Goal: Check status: Check status

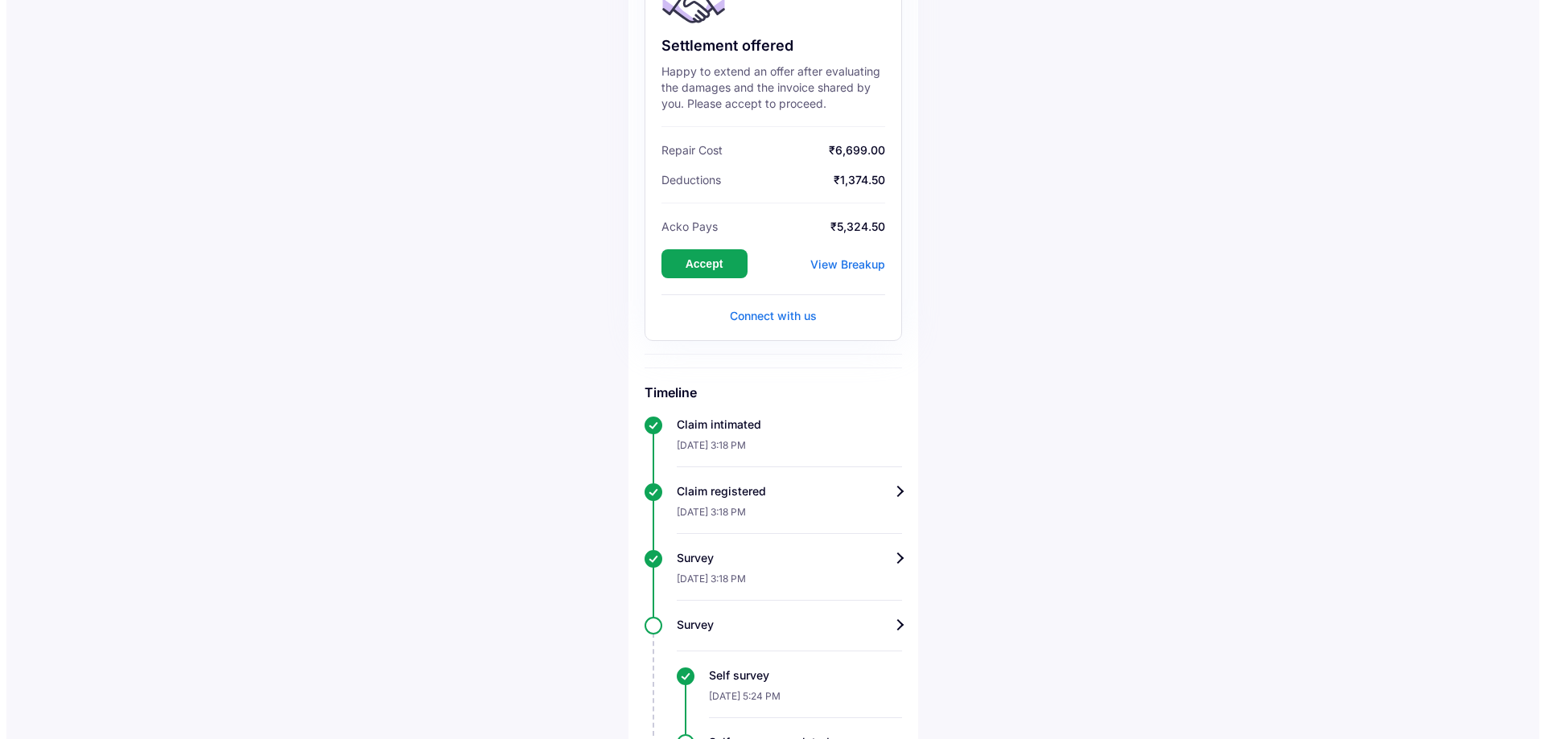
scroll to position [241, 0]
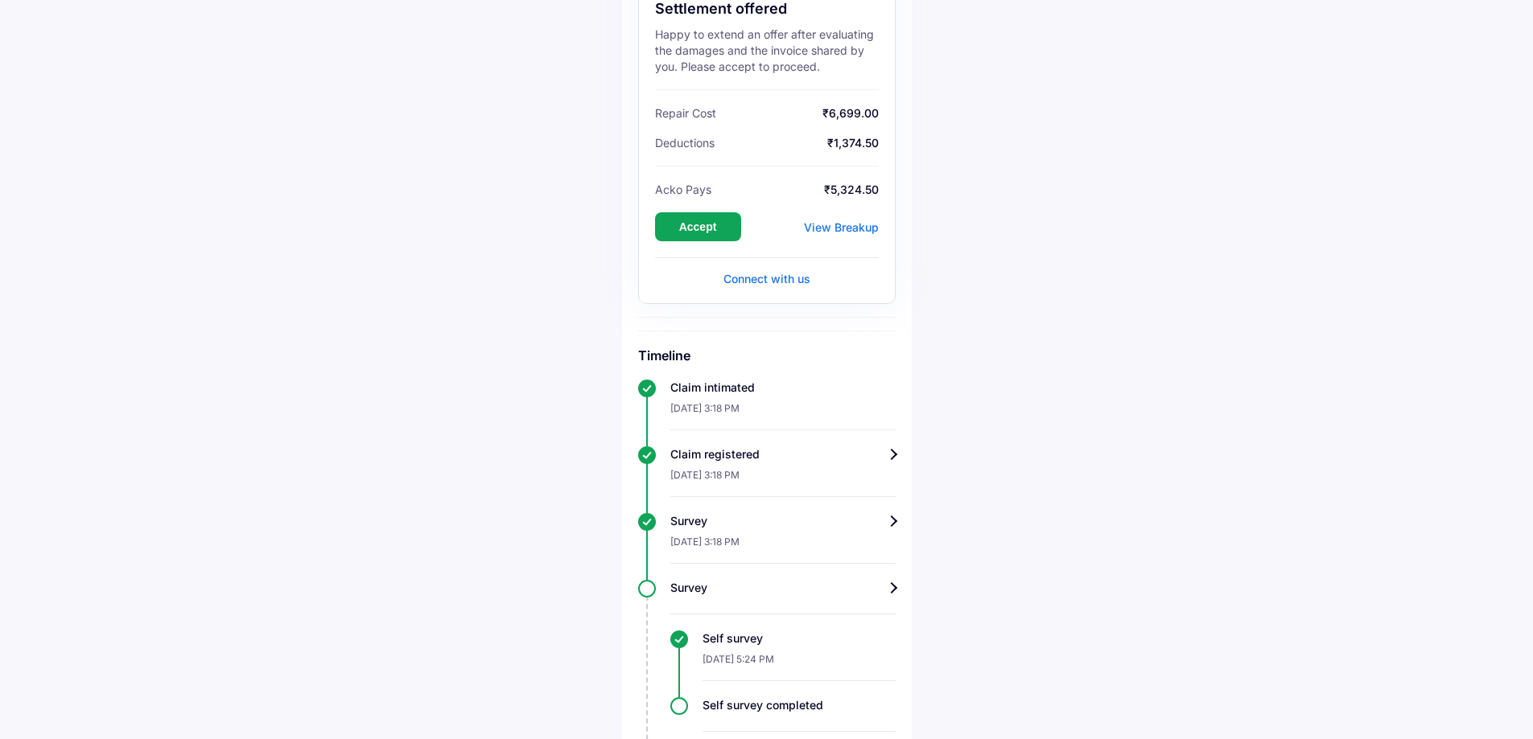
click at [831, 229] on div "View Breakup" at bounding box center [841, 227] width 75 height 14
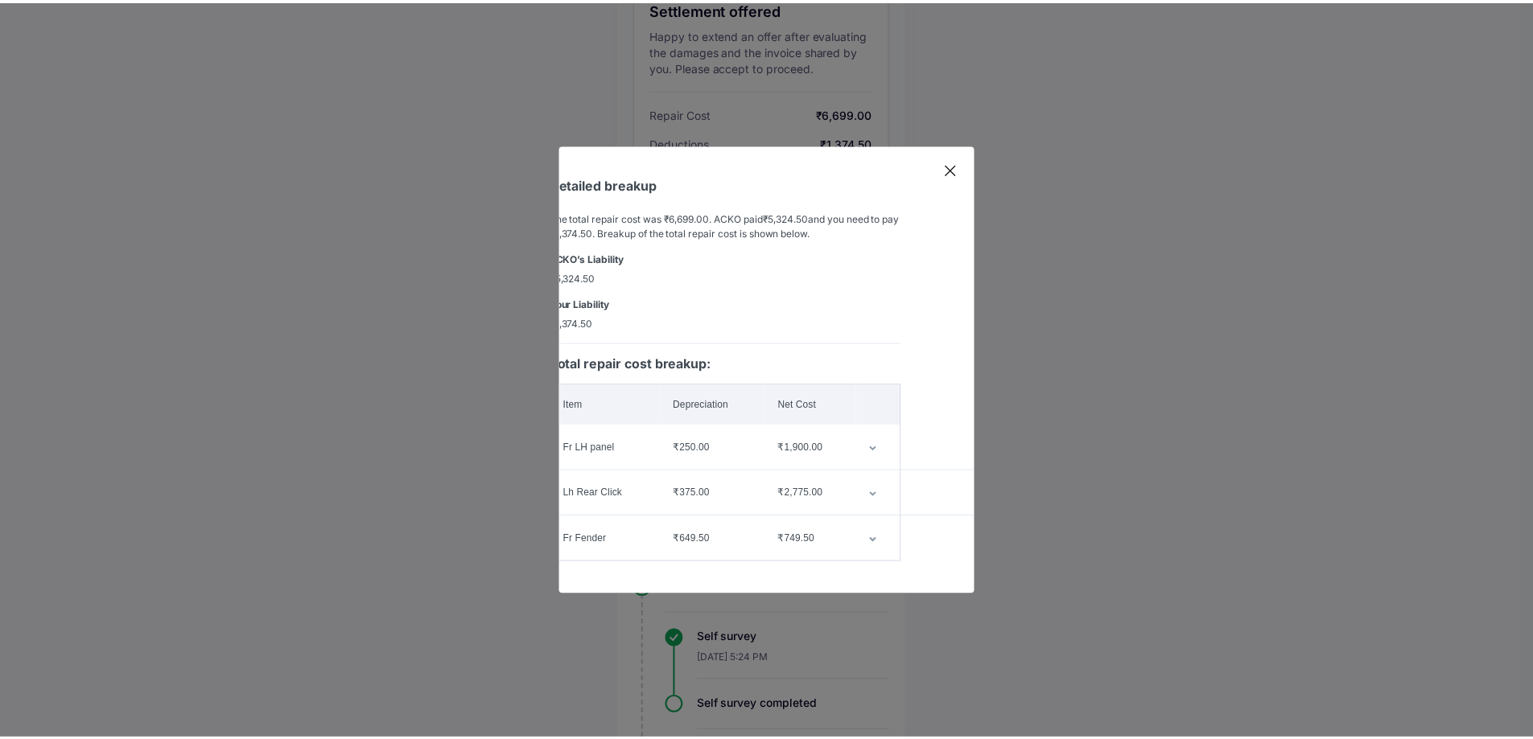
scroll to position [0, 0]
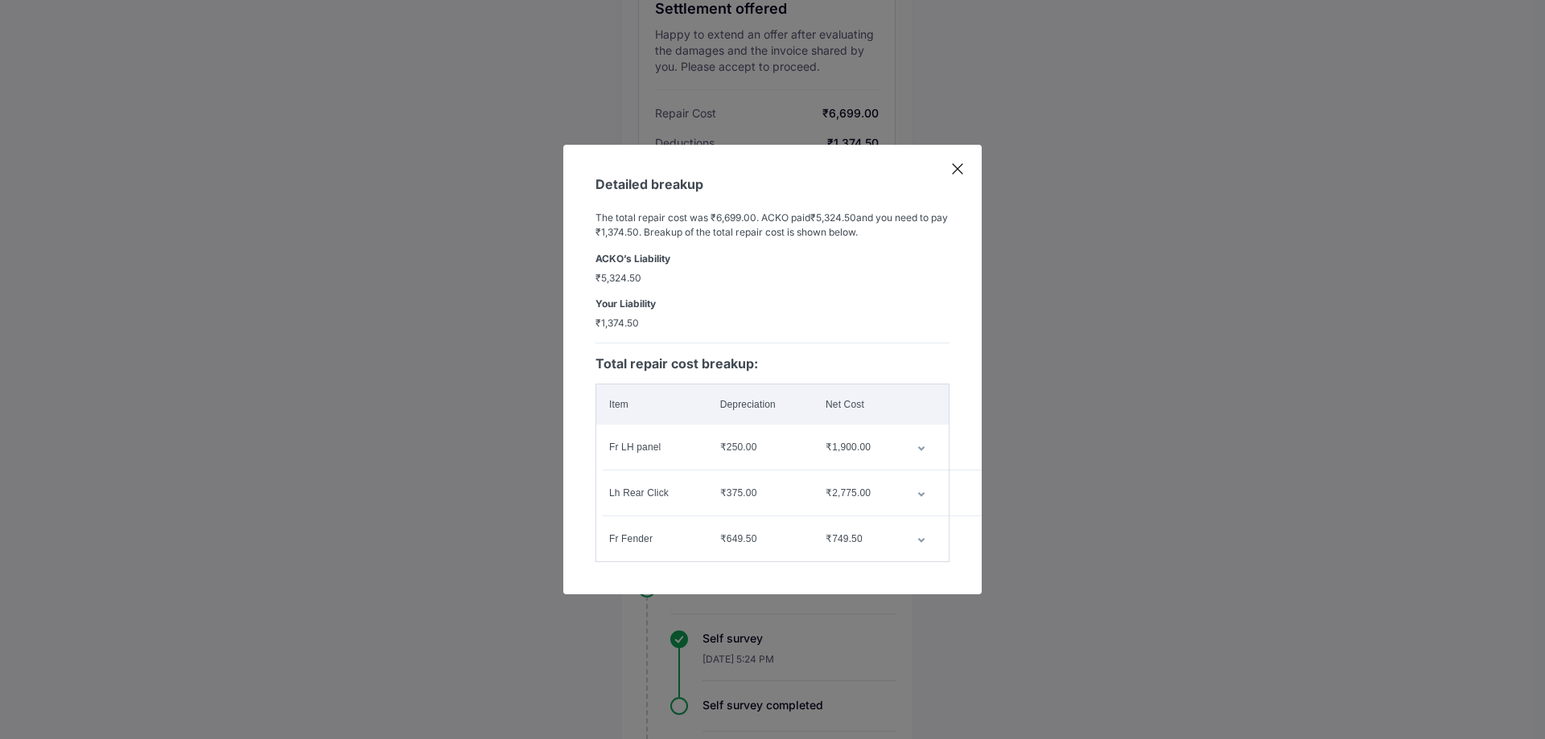
click at [962, 164] on icon at bounding box center [958, 169] width 10 height 10
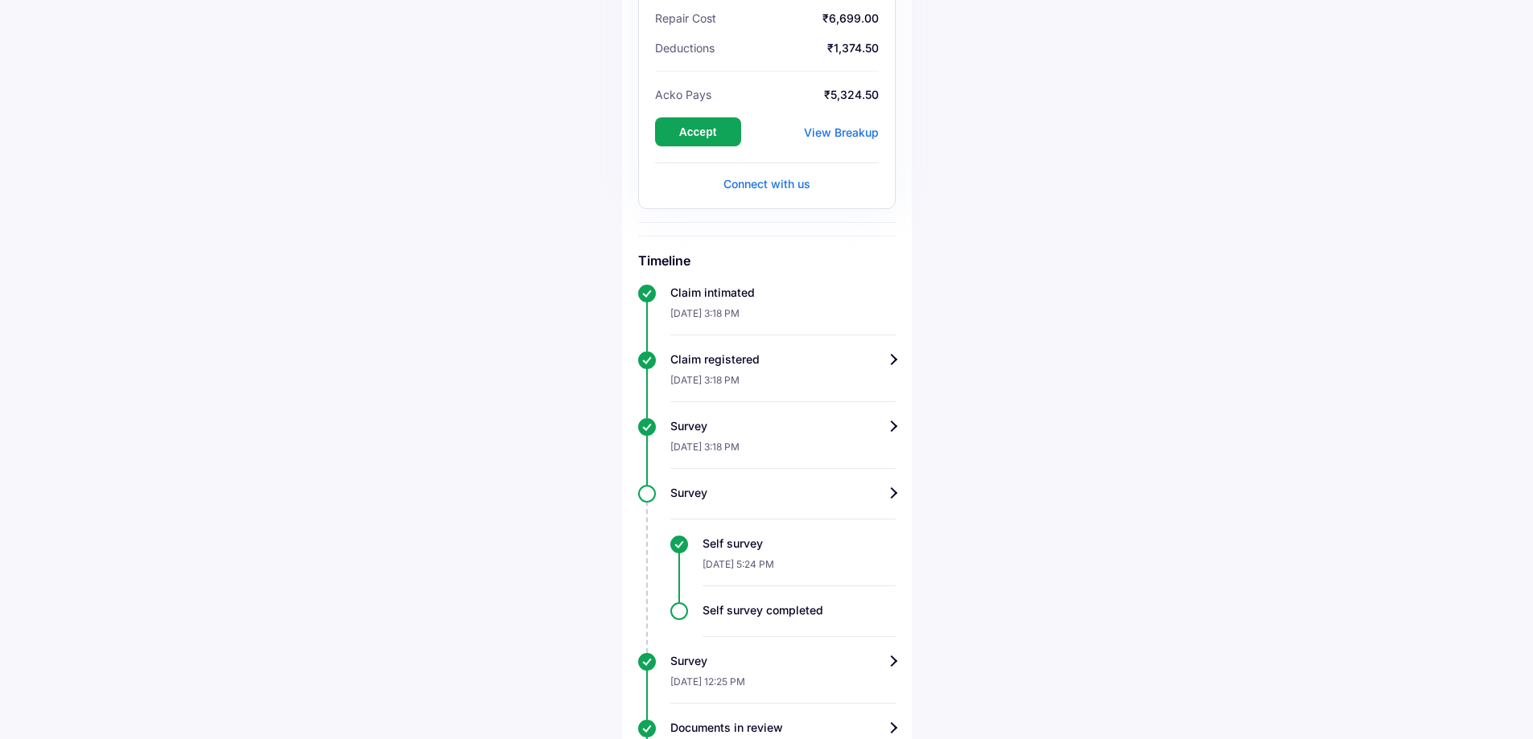
scroll to position [267, 0]
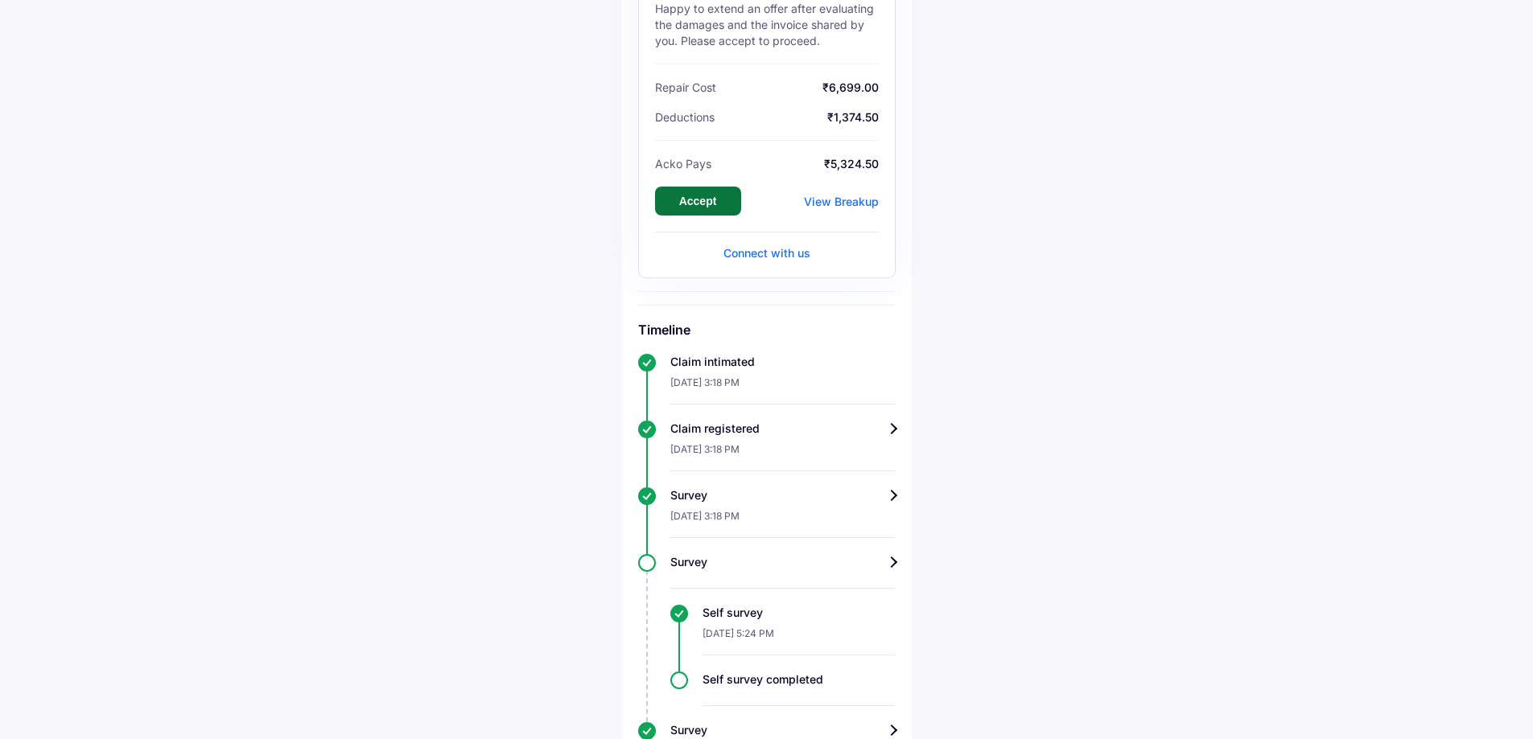
click at [686, 195] on button "Accept" at bounding box center [698, 201] width 86 height 29
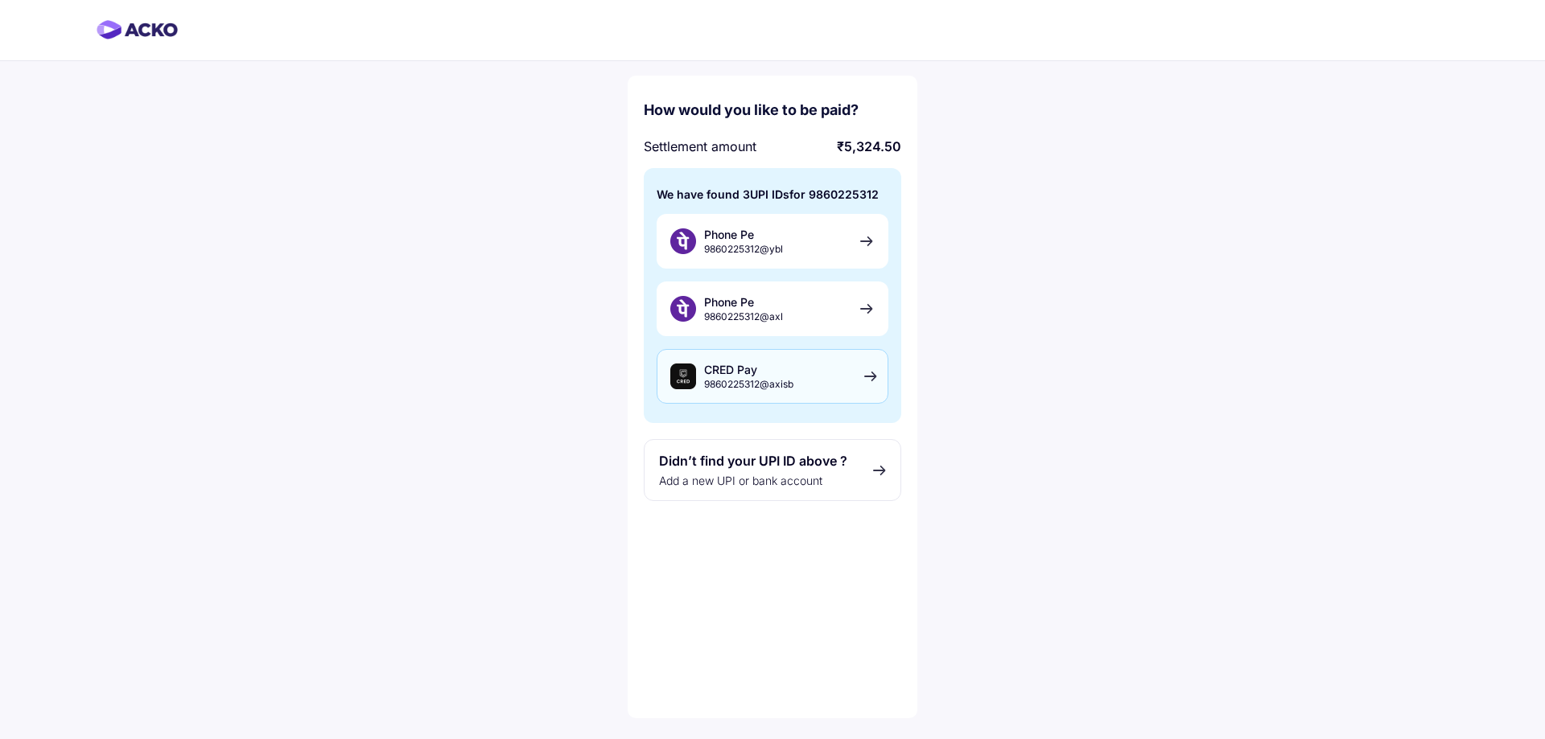
click at [840, 366] on div "CRED Pay 9860225312@axisb" at bounding box center [773, 376] width 232 height 55
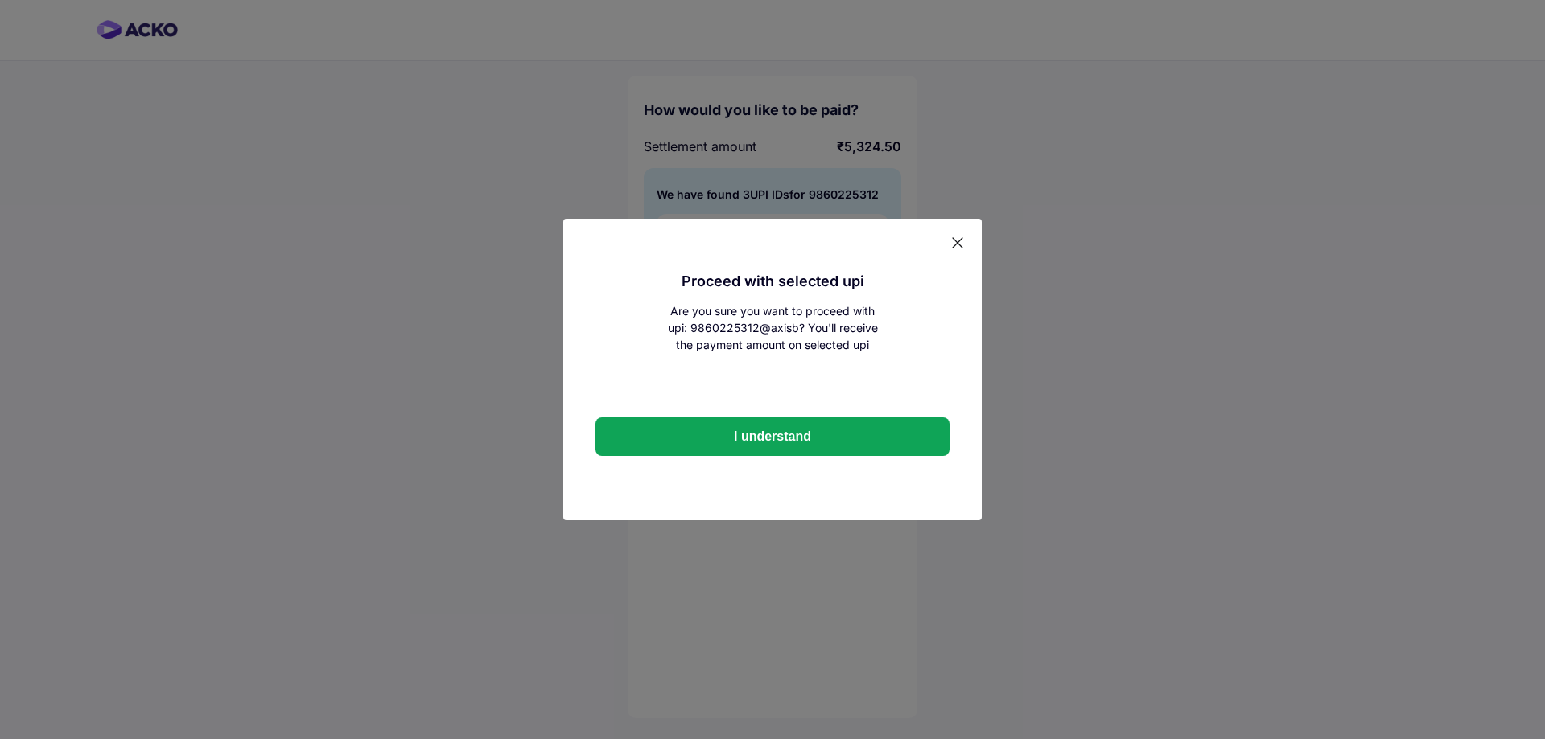
click at [958, 243] on icon at bounding box center [957, 243] width 16 height 16
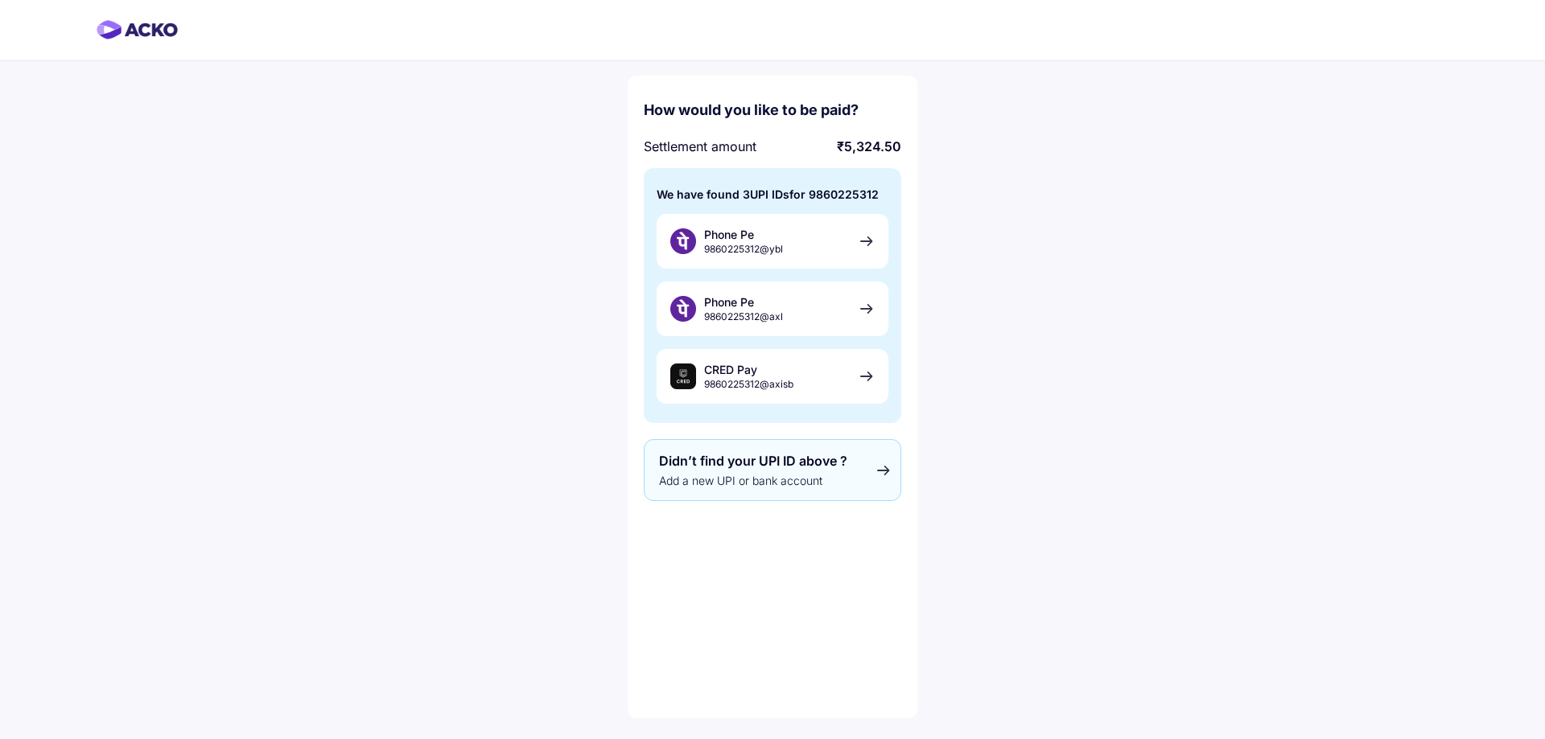
click at [830, 470] on div "Didn’t find your UPI ID above ? Add a new UPI or bank account" at bounding box center [772, 470] width 257 height 62
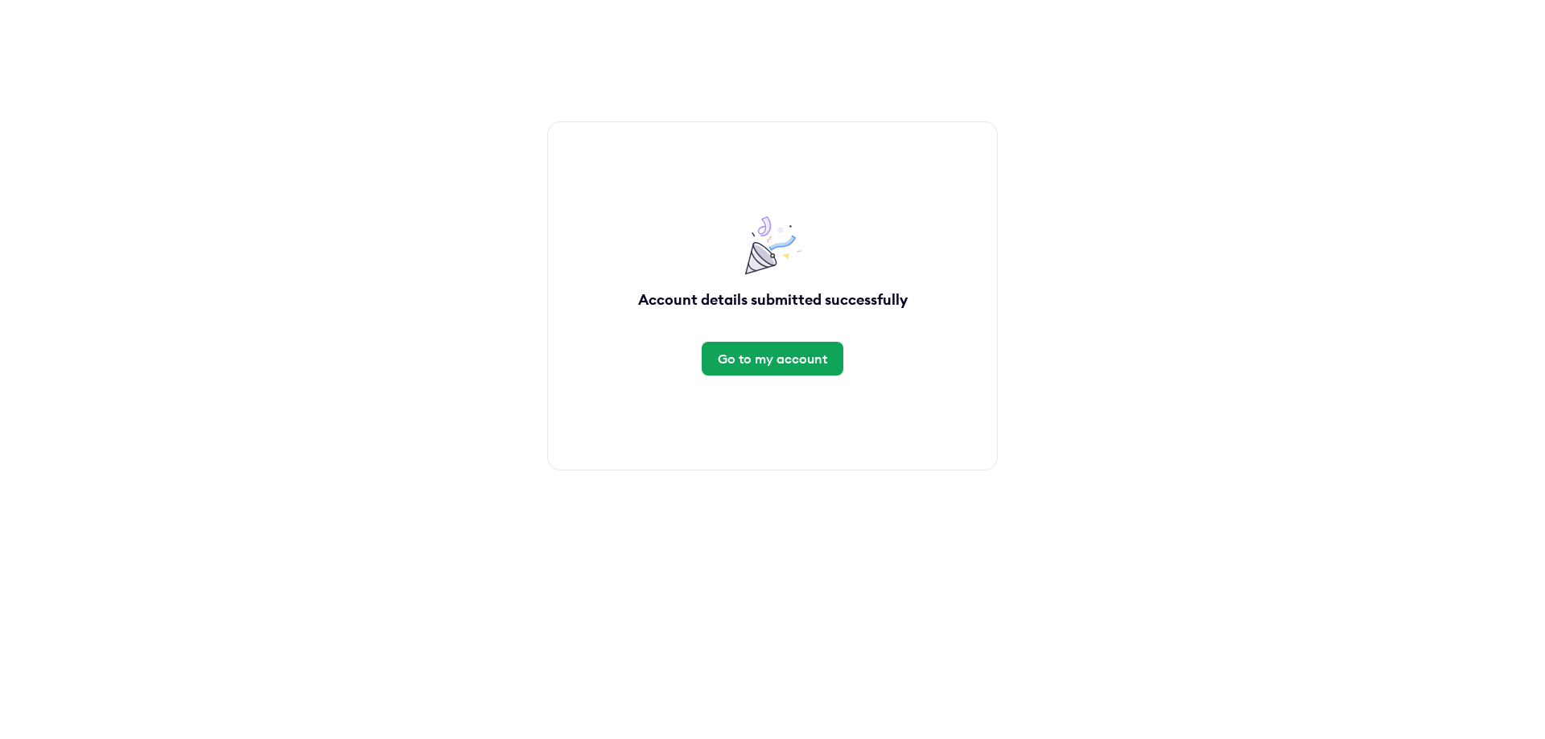
click at [777, 356] on div "Go to my account" at bounding box center [772, 359] width 109 height 18
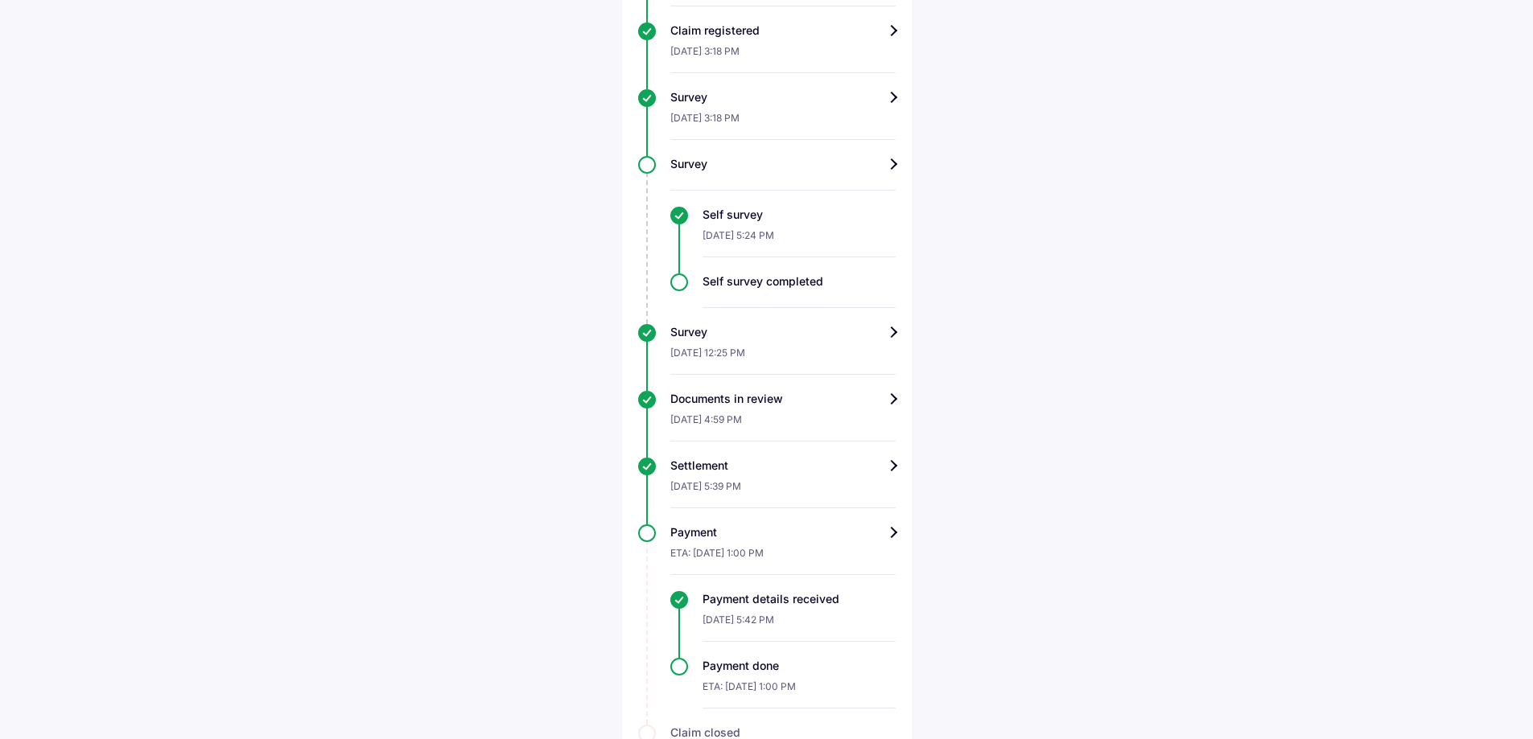
scroll to position [535, 0]
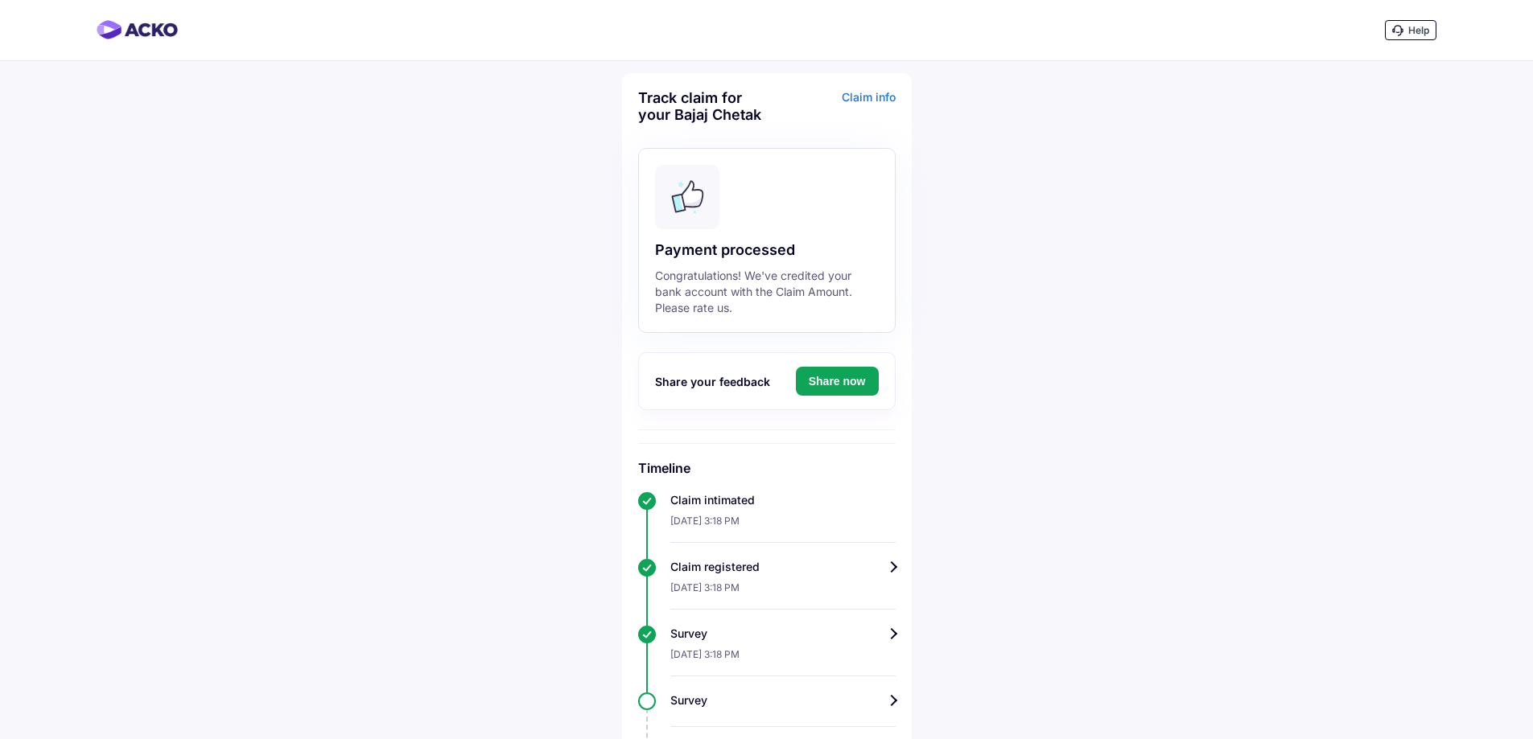
scroll to position [455, 0]
